Goal: Task Accomplishment & Management: Use online tool/utility

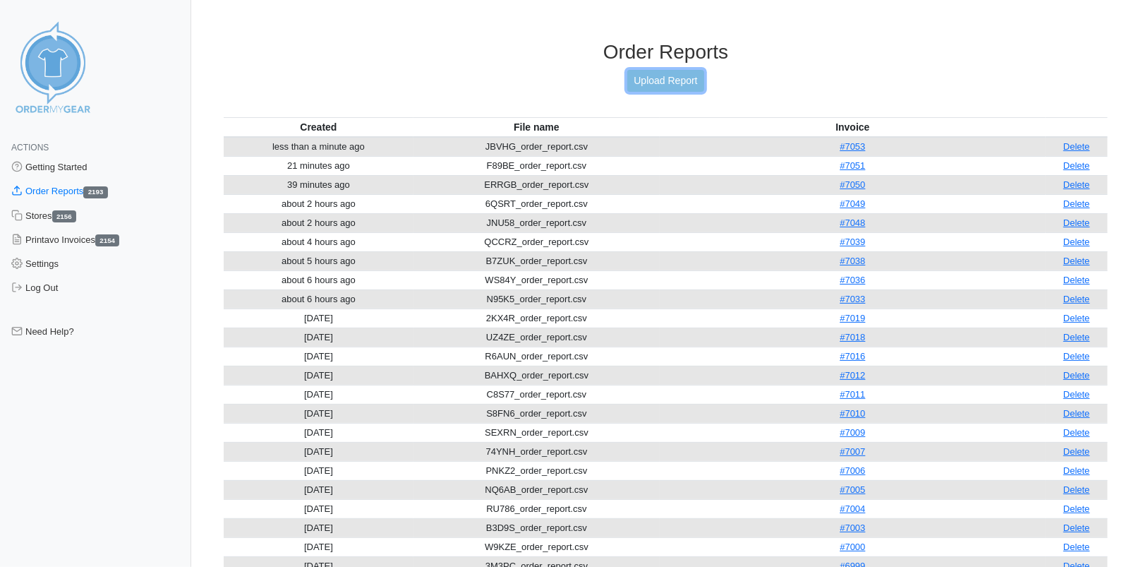
click at [672, 75] on link "Upload Report" at bounding box center [665, 81] width 76 height 22
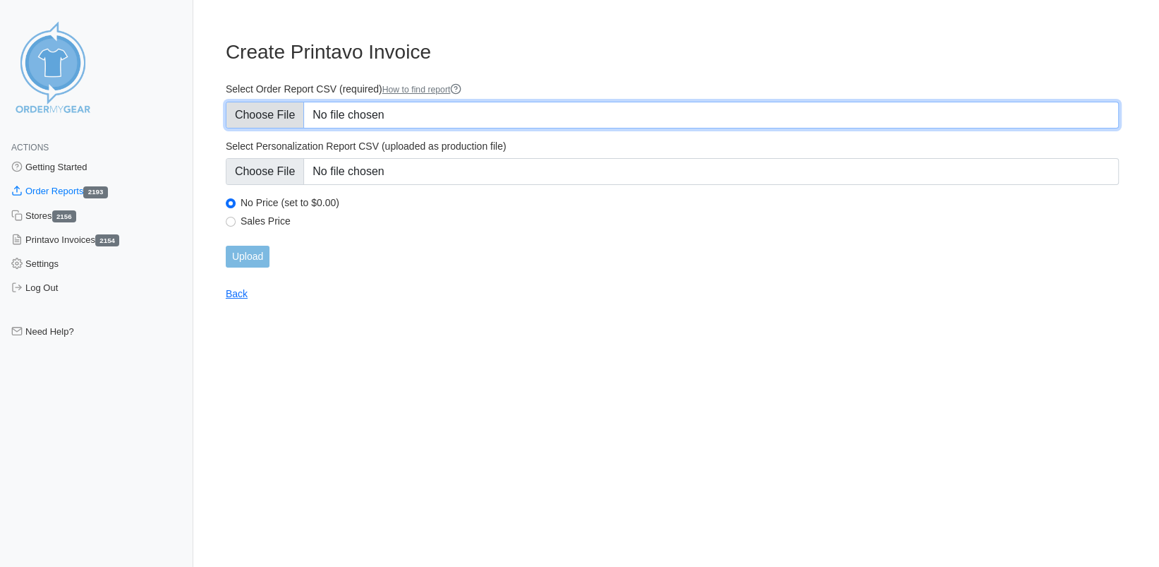
click at [277, 116] on input "Select Order Report CSV (required) How to find report" at bounding box center [672, 115] width 893 height 27
click at [296, 108] on input "Select Order Report CSV (required) How to find report" at bounding box center [672, 115] width 893 height 27
type input "C:\fakepath\3W55F_order_report (1).csv"
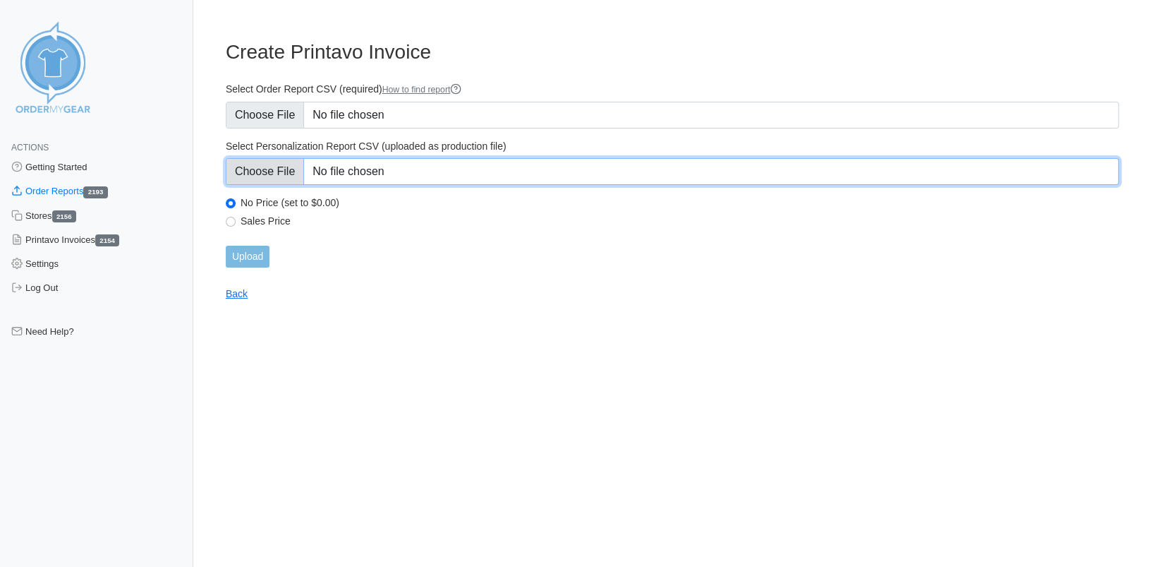
click at [273, 172] on input "Select Personalization Report CSV (uploaded as production file)" at bounding box center [672, 171] width 893 height 27
type input "C:\fakepath\3W55F_personalization_report.csv"
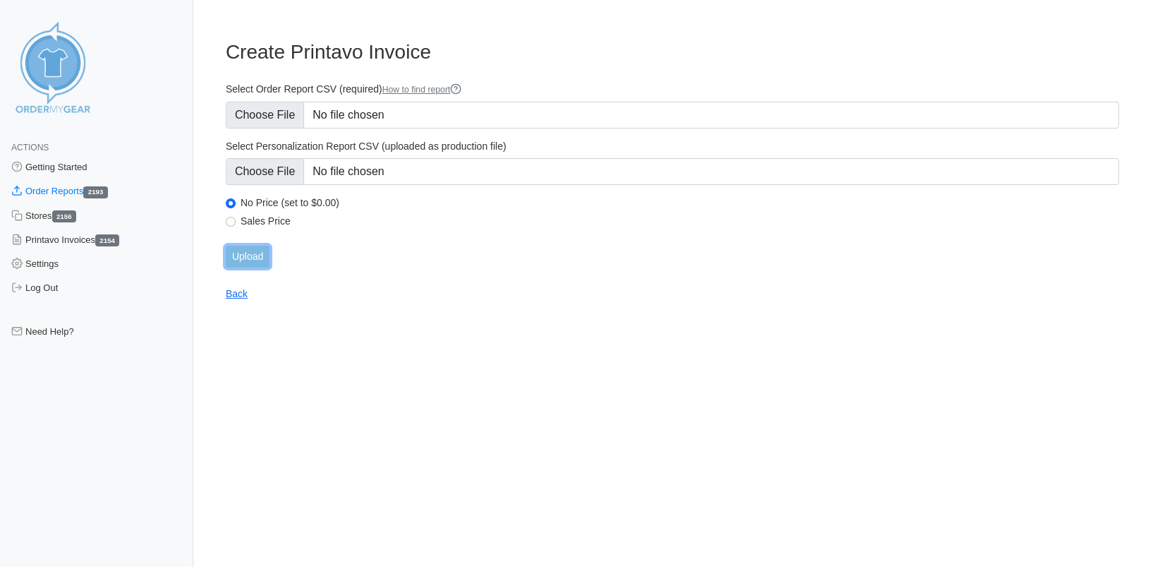
click at [258, 256] on input "Upload" at bounding box center [248, 257] width 44 height 22
click at [256, 258] on div "Upload" at bounding box center [672, 257] width 893 height 22
